Goal: Task Accomplishment & Management: Manage account settings

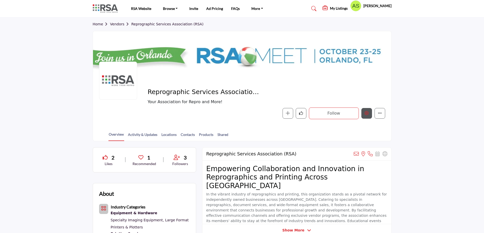
click at [0, 0] on div at bounding box center [0, 0] width 0 height 0
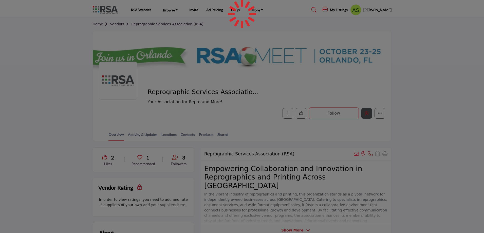
click at [366, 114] on div at bounding box center [242, 116] width 484 height 233
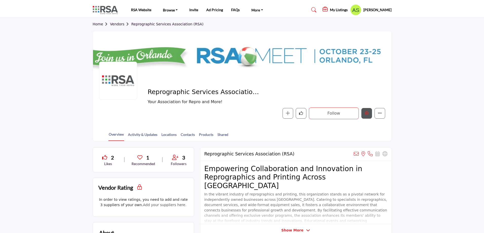
click at [366, 114] on icon "Edit company" at bounding box center [367, 113] width 4 height 4
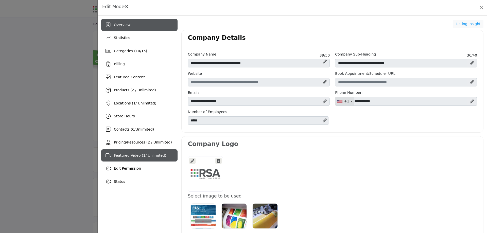
click at [148, 159] on div "Featured Video ( 1 / Unlimited)" at bounding box center [139, 155] width 76 height 12
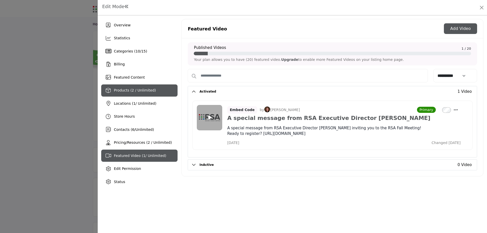
click at [104, 87] on div "Products (2 / Unlimited)" at bounding box center [139, 90] width 76 height 12
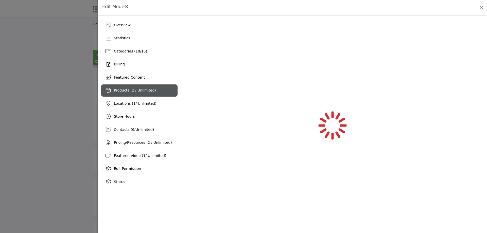
click at [66, 83] on div at bounding box center [243, 116] width 487 height 233
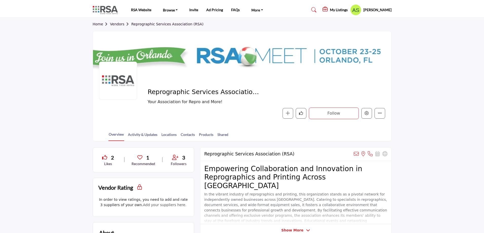
click at [357, 8] on profile-featured-9d57d186-dcdc-4fd1-8698-ebbedcf867ac "Show hide supplier dropdown" at bounding box center [355, 9] width 11 height 11
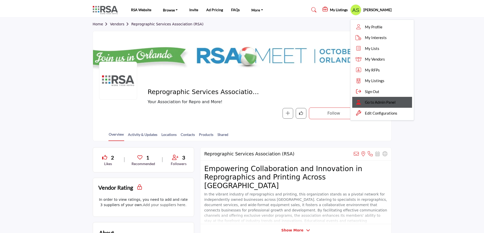
click at [383, 103] on span "Go to Admin Panel" at bounding box center [380, 102] width 31 height 6
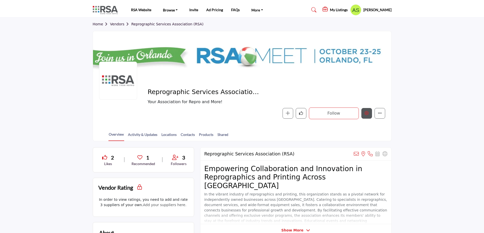
click at [366, 114] on icon "Edit company" at bounding box center [367, 113] width 4 height 4
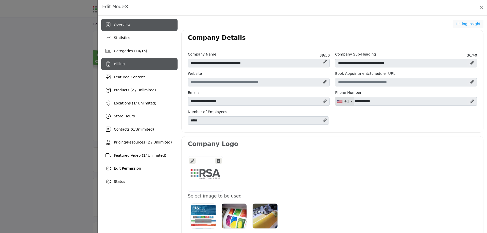
click at [122, 64] on span "Billing" at bounding box center [119, 64] width 11 height 4
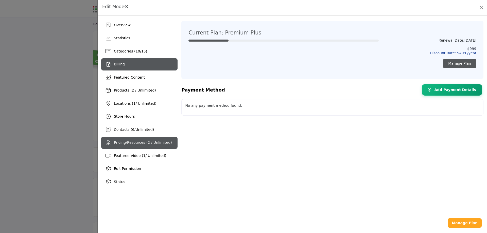
click at [141, 144] on span "Pricing/Resources (2 / Unlimited)" at bounding box center [143, 142] width 58 height 4
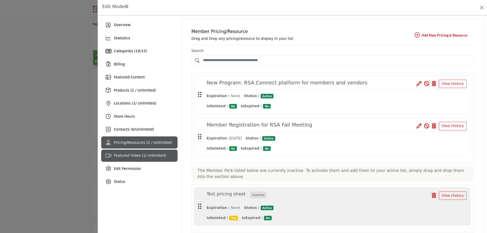
click at [144, 154] on span "Featured Video ( 1 / Unlimited)" at bounding box center [140, 155] width 52 height 4
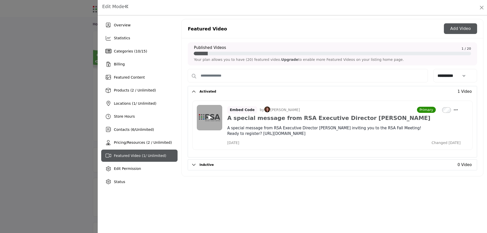
drag, startPoint x: 386, startPoint y: 59, endPoint x: 193, endPoint y: 61, distance: 192.4
click at [193, 61] on div "Published Videos 1 / 20 Your plan allows you to have (20) featured video. Upgra…" at bounding box center [332, 53] width 289 height 23
drag, startPoint x: 467, startPoint y: 48, endPoint x: 473, endPoint y: 48, distance: 6.1
click at [473, 48] on div "Published Videos 1 / 20 Your plan allows you to have (20) featured video. Upgra…" at bounding box center [332, 53] width 289 height 23
drag, startPoint x: 460, startPoint y: 46, endPoint x: 474, endPoint y: 46, distance: 14.4
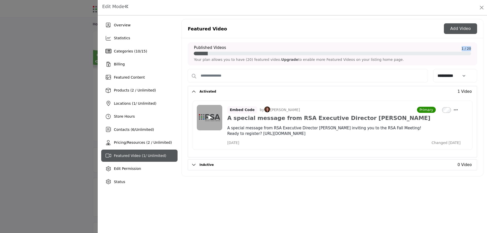
click at [474, 46] on div "Published Videos 1 / 20 Your plan allows you to have (20) featured video. Upgra…" at bounding box center [332, 53] width 289 height 23
drag, startPoint x: 391, startPoint y: 60, endPoint x: 189, endPoint y: 59, distance: 202.5
click at [189, 59] on div "Published Videos 1 / 20 Your plan allows you to have (20) featured video. Upgra…" at bounding box center [332, 53] width 289 height 23
click at [273, 215] on div "Overview Statistics Categories ( 10 / 15 ) Billing Featured Content 1" at bounding box center [292, 123] width 389 height 217
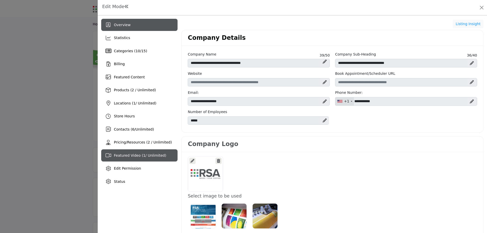
click at [142, 156] on span "Featured Video ( 1 / Unlimited)" at bounding box center [140, 155] width 52 height 4
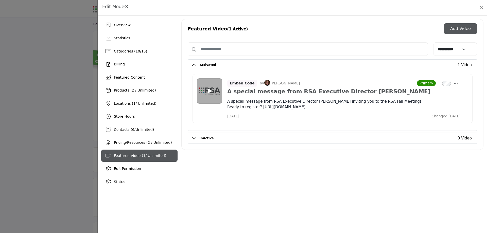
click at [323, 180] on div "**********" at bounding box center [332, 103] width 302 height 169
